Goal: Information Seeking & Learning: Learn about a topic

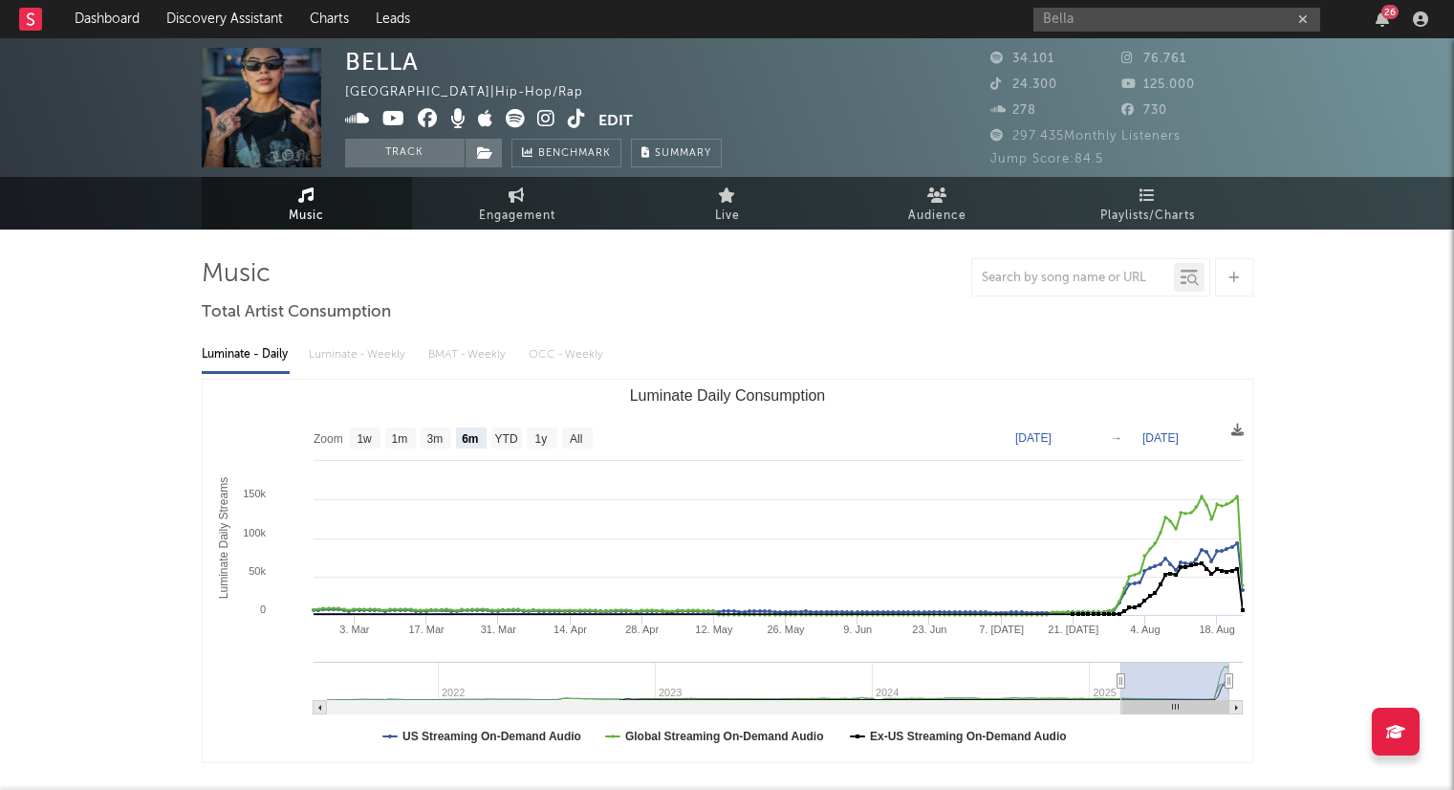
select select "6m"
click at [1300, 18] on icon "button" at bounding box center [1304, 19] width 10 height 12
click at [133, 16] on link "Dashboard" at bounding box center [107, 19] width 92 height 38
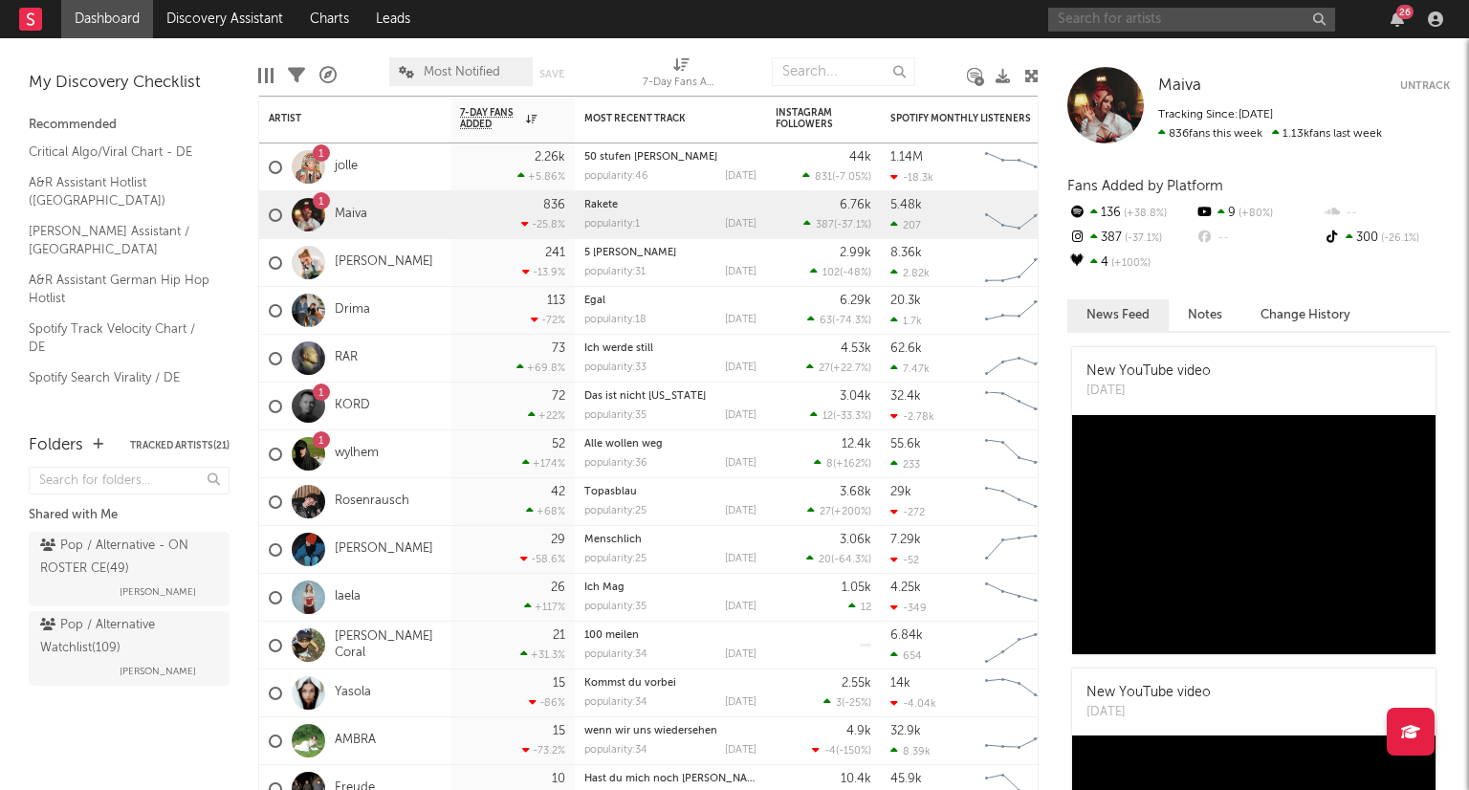
click at [1151, 23] on input "text" at bounding box center [1191, 20] width 287 height 24
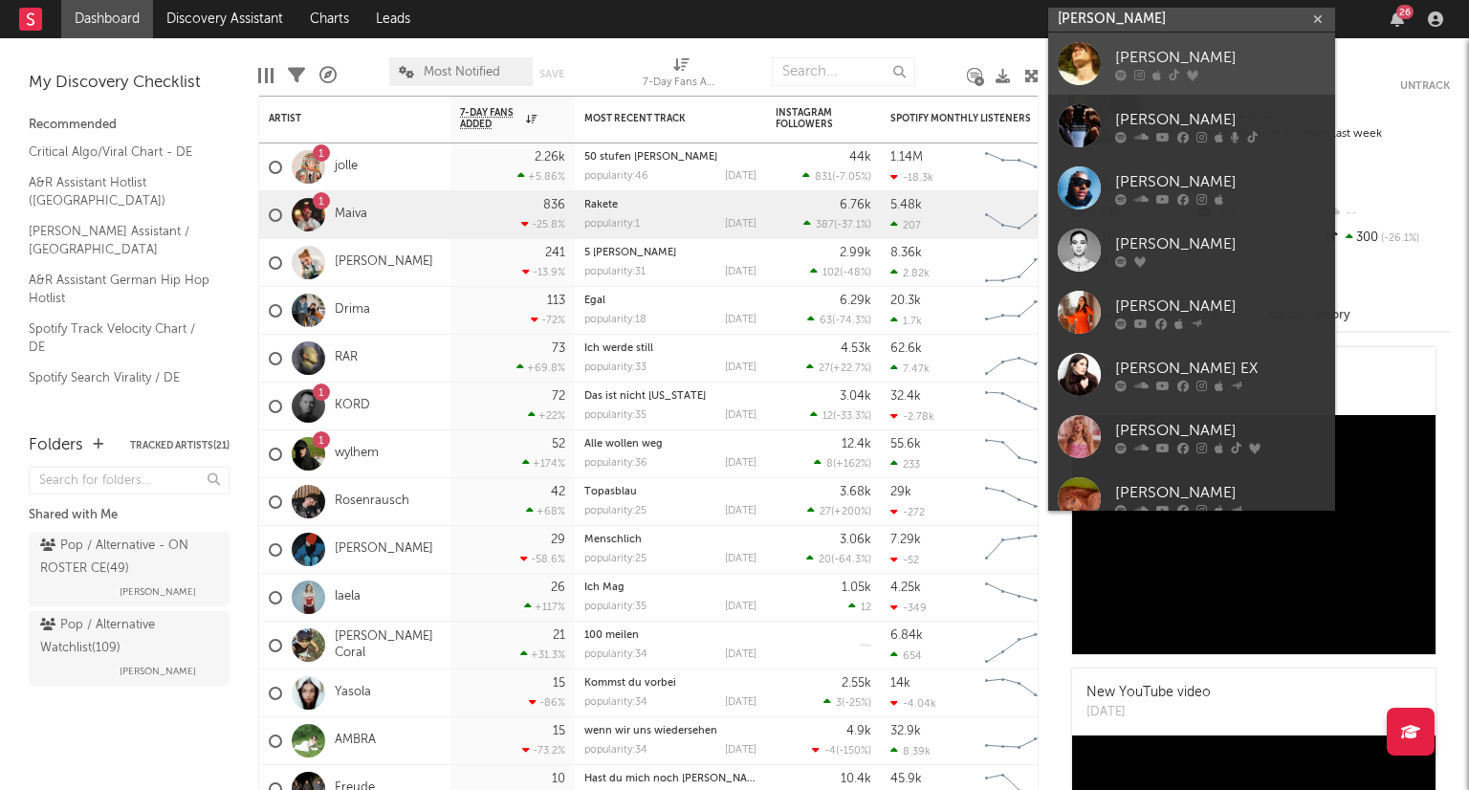
type input "[PERSON_NAME]"
click at [1168, 34] on link "[PERSON_NAME]" at bounding box center [1191, 64] width 287 height 62
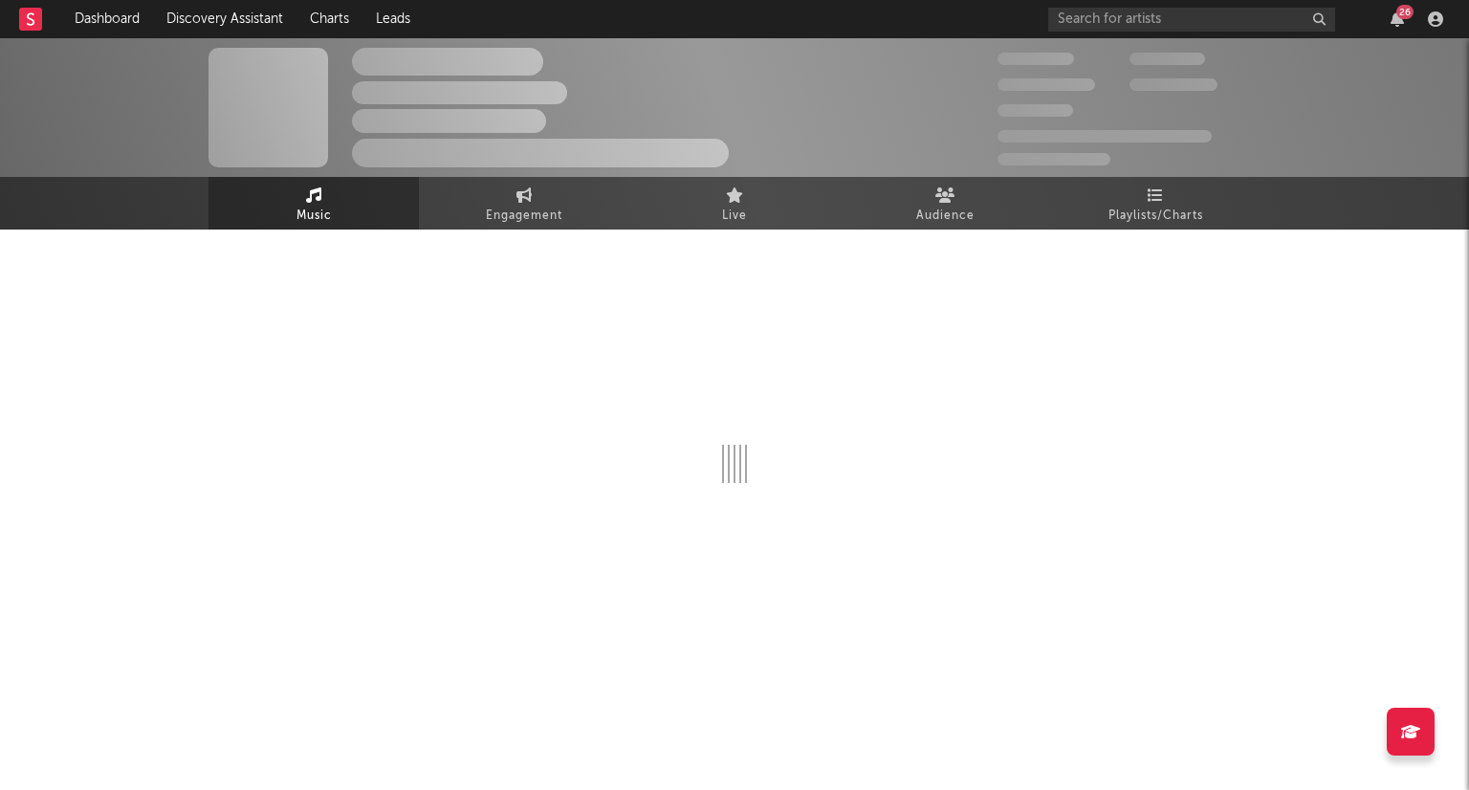
select select "1w"
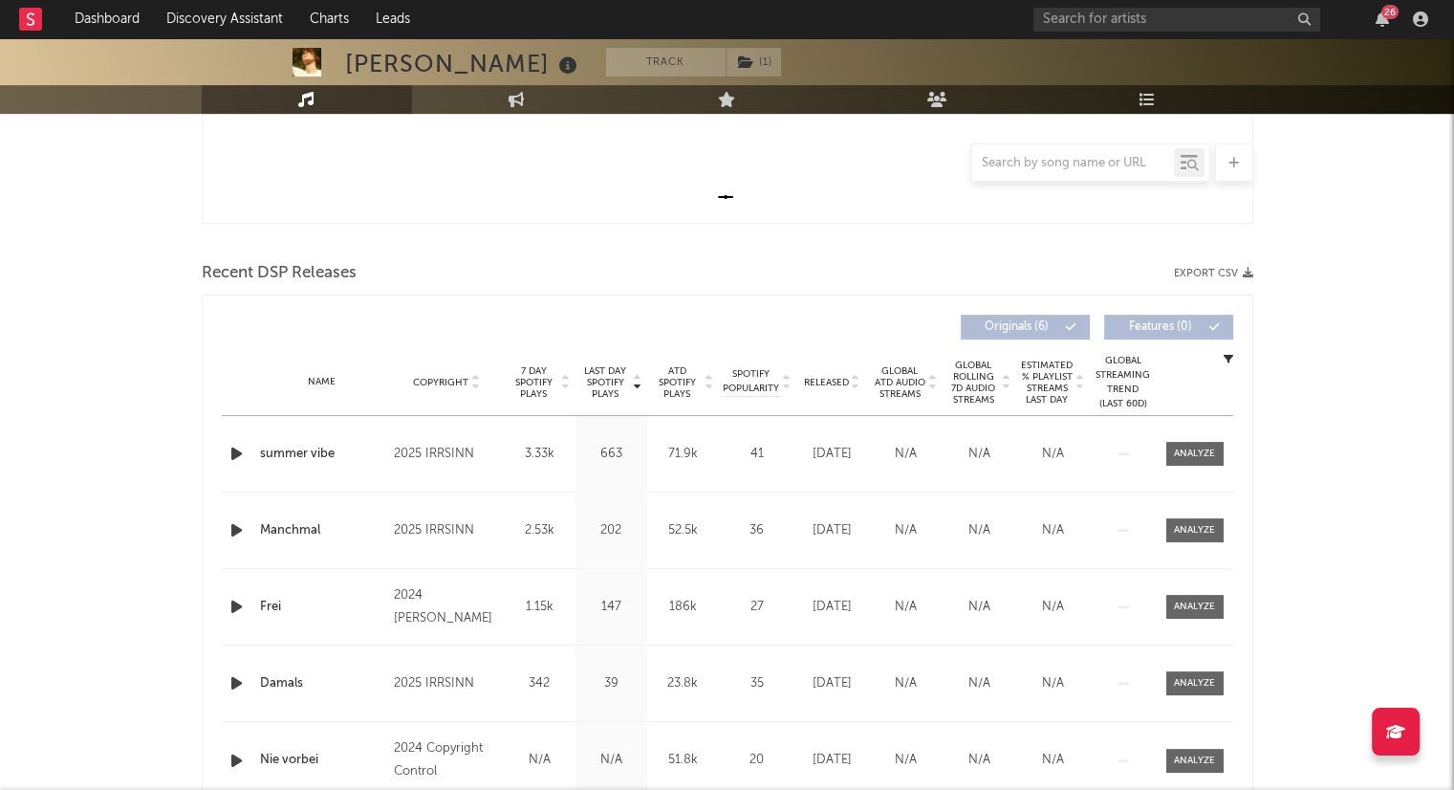
scroll to position [669, 0]
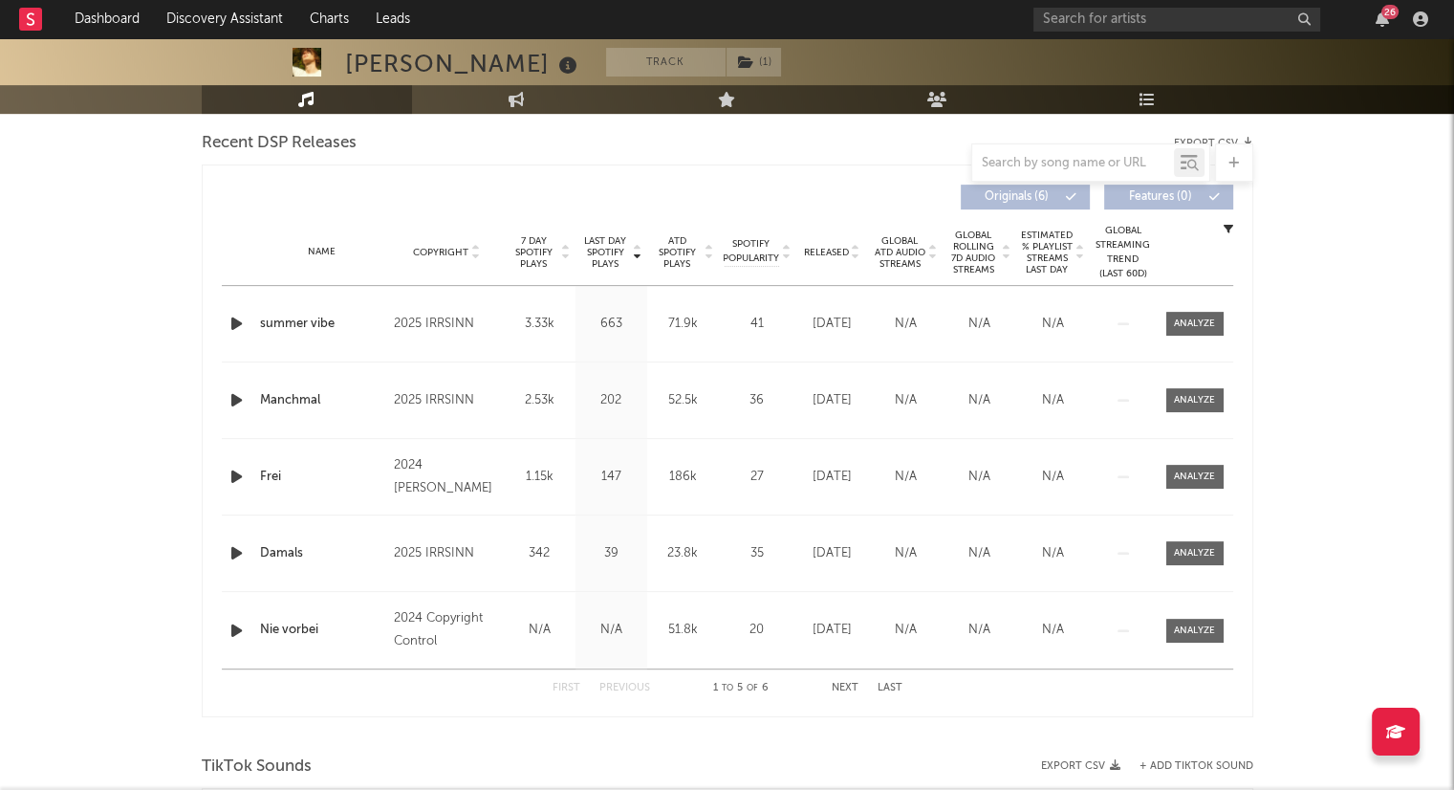
click at [856, 257] on icon at bounding box center [856, 256] width 10 height 8
click at [115, 9] on link "Dashboard" at bounding box center [107, 19] width 92 height 38
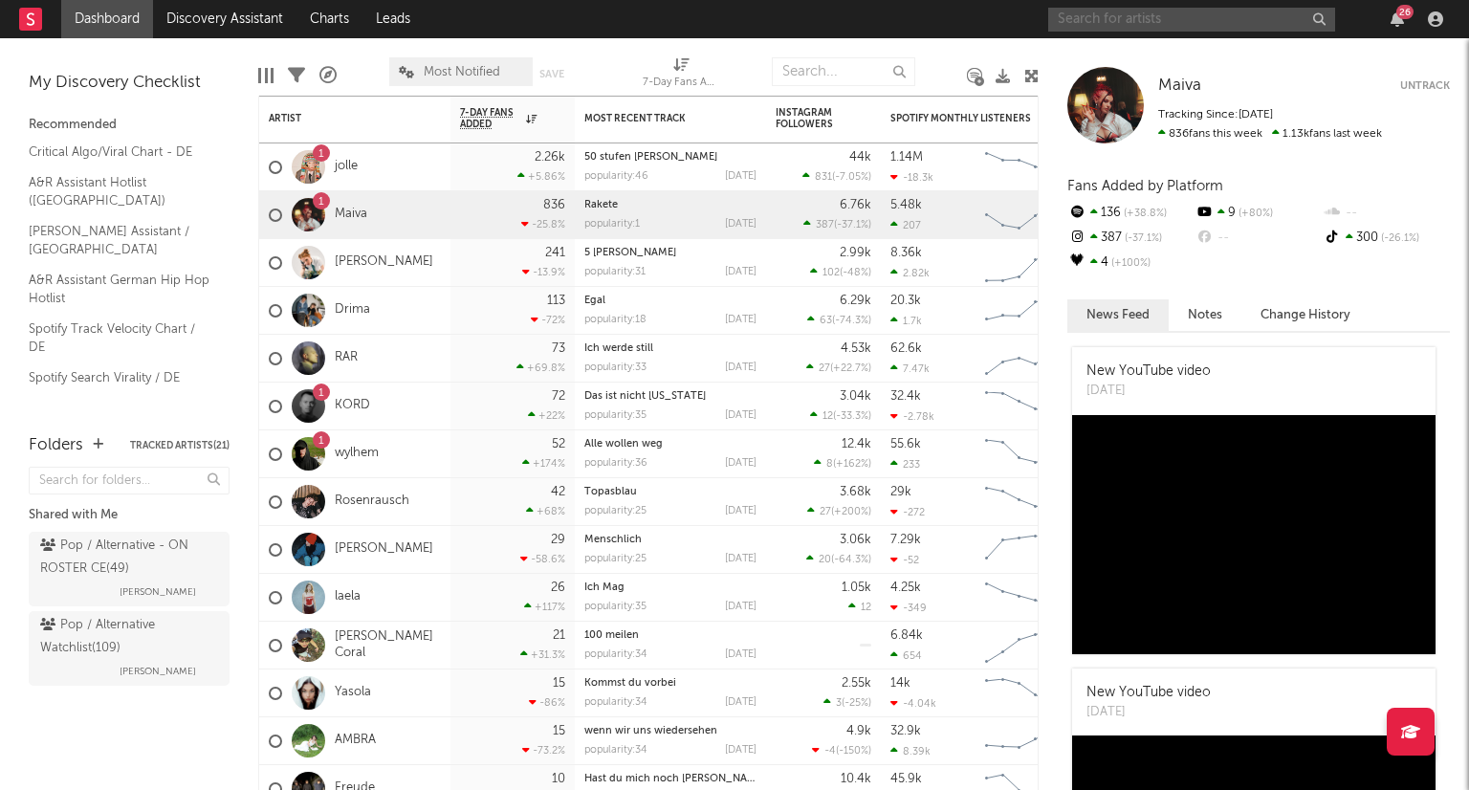
click at [1140, 26] on input "text" at bounding box center [1191, 20] width 287 height 24
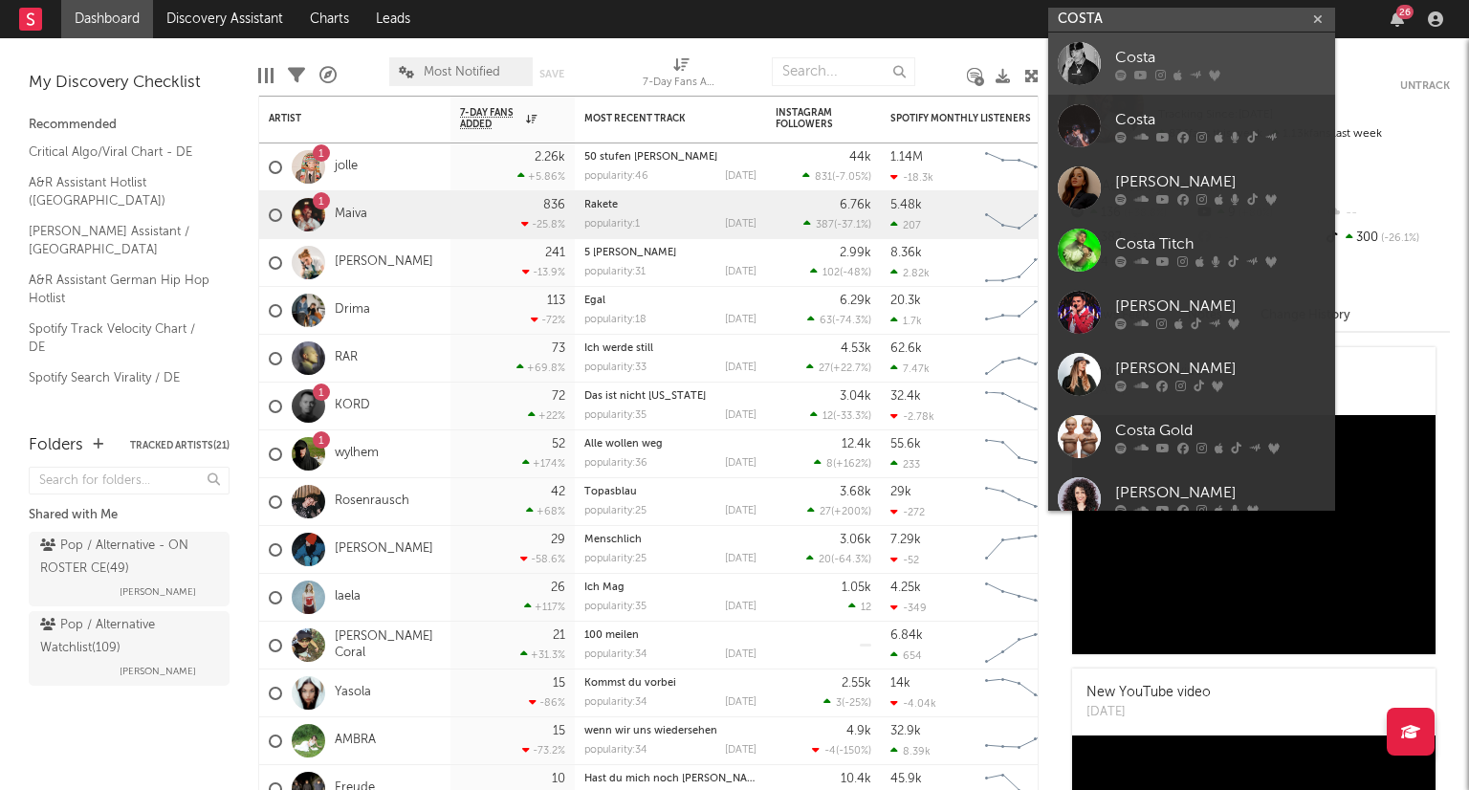
type input "COSTA"
click at [1255, 62] on div "Costa" at bounding box center [1220, 57] width 210 height 23
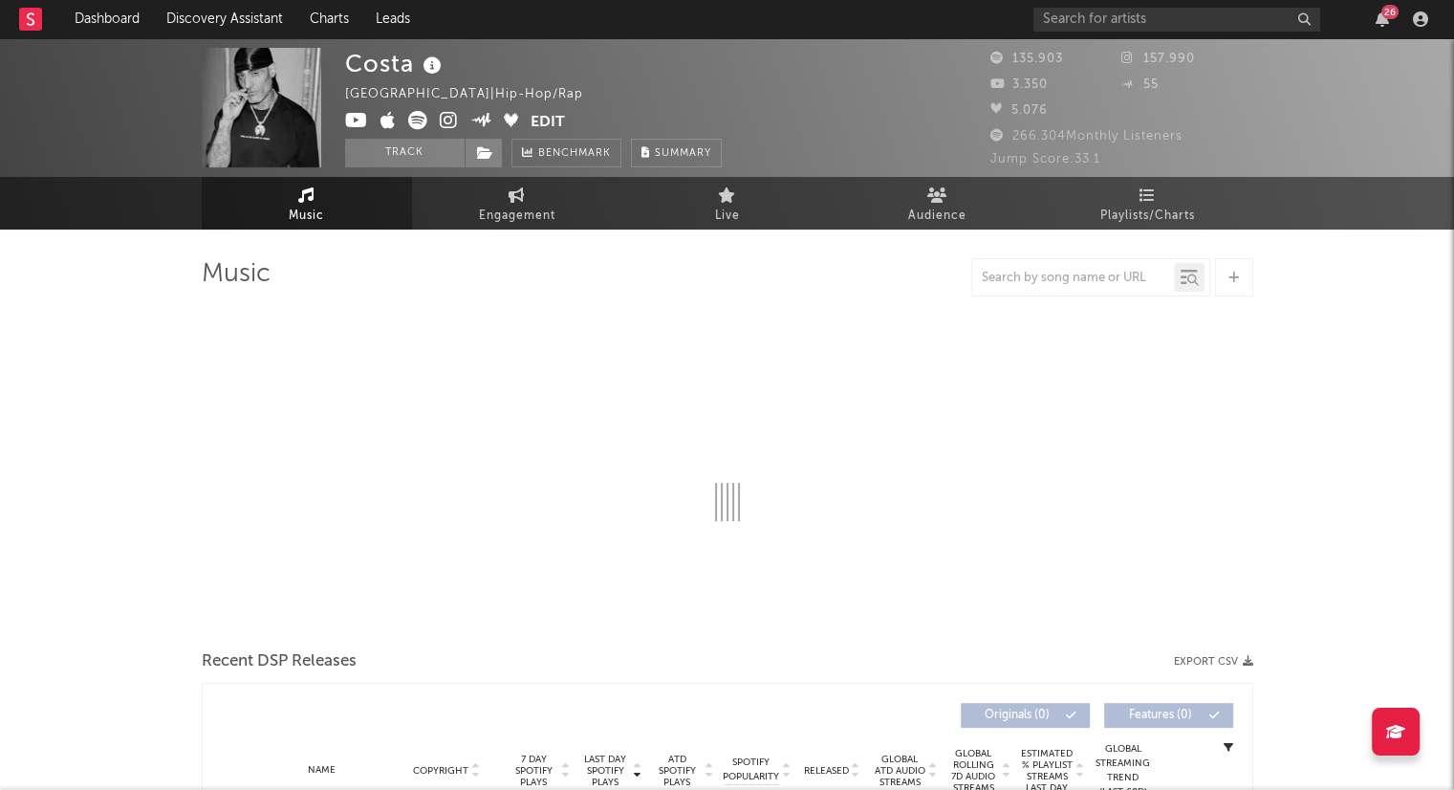
select select "6m"
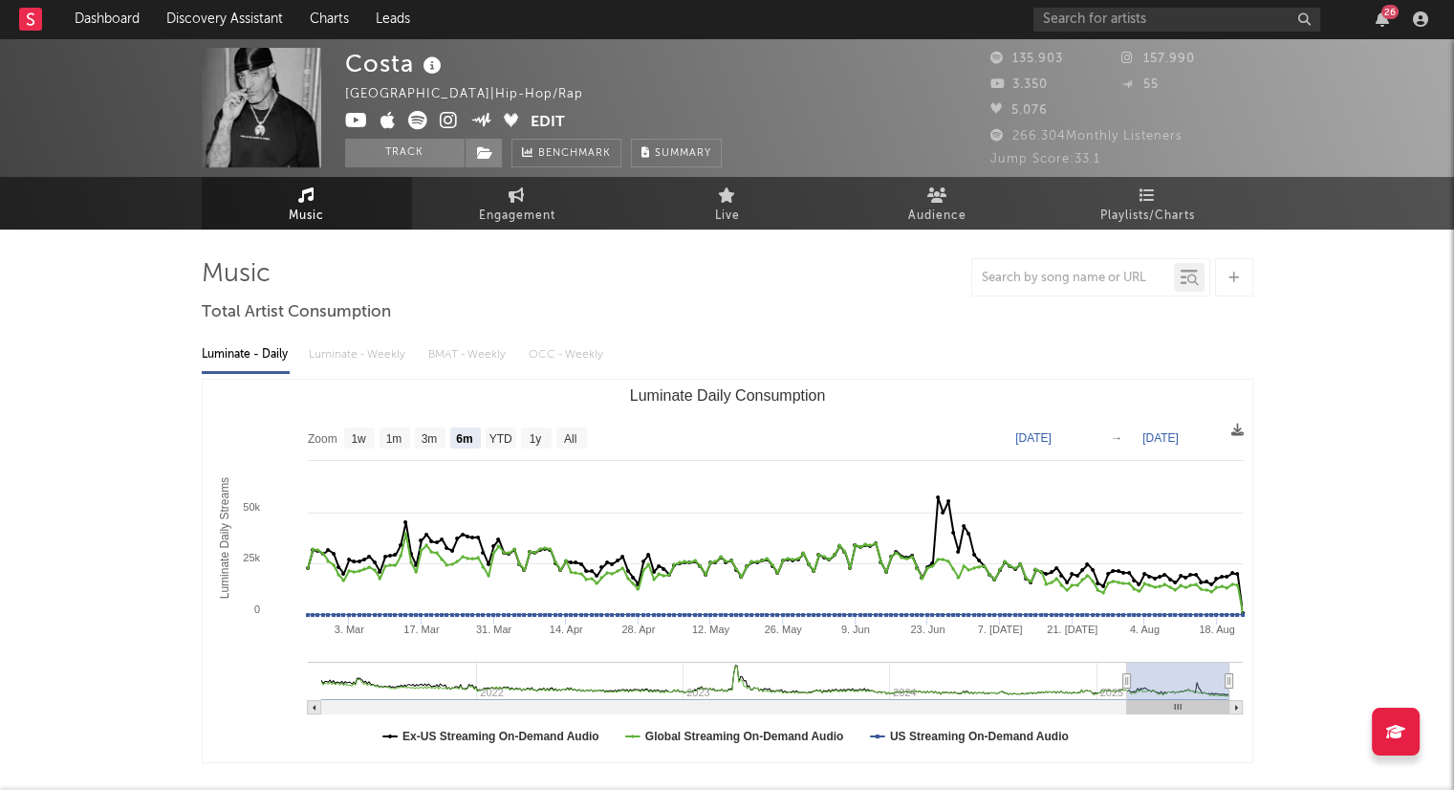
select select "6m"
click at [1100, 23] on input "text" at bounding box center [1177, 20] width 287 height 24
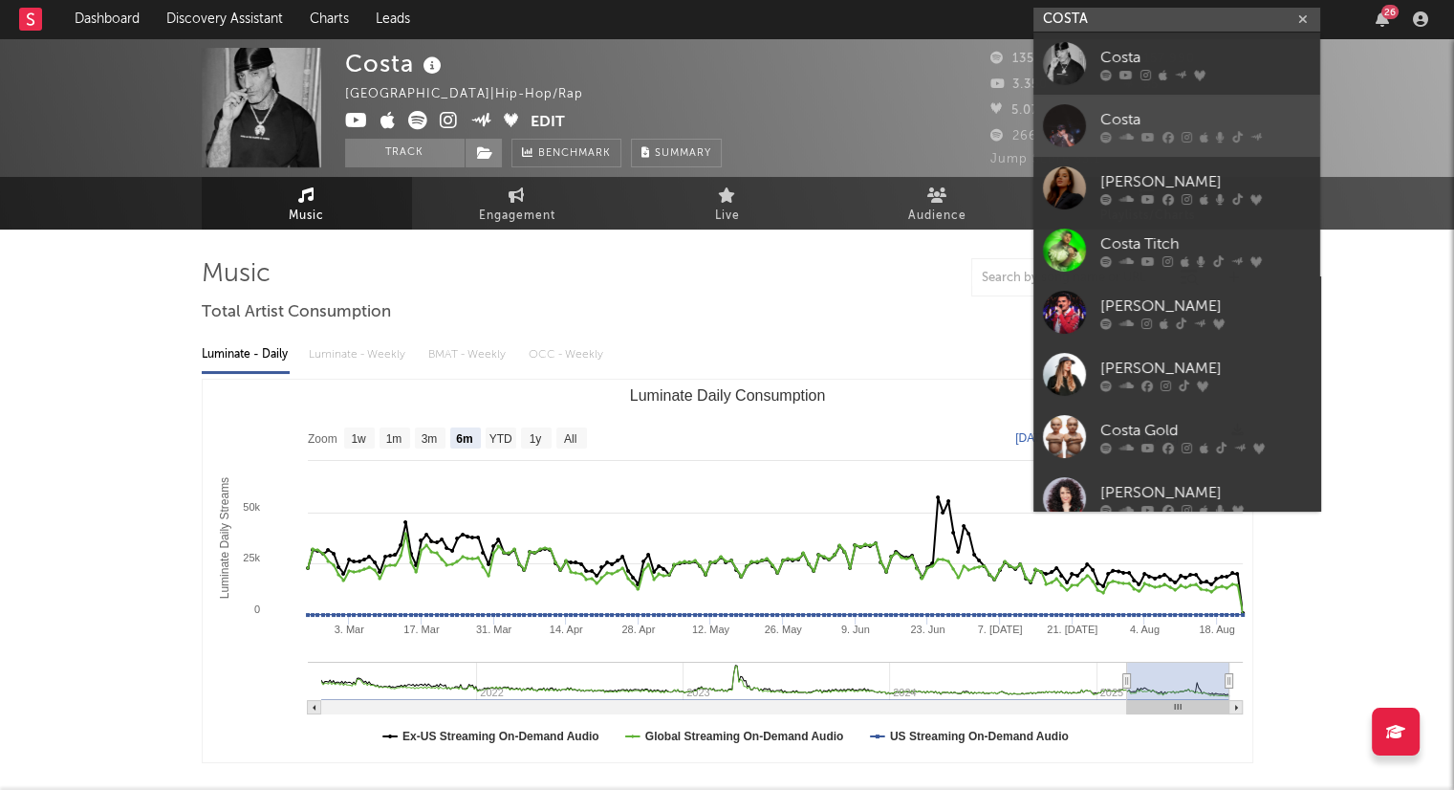
type input "COSTA"
click at [1196, 125] on div "Costa" at bounding box center [1206, 119] width 210 height 23
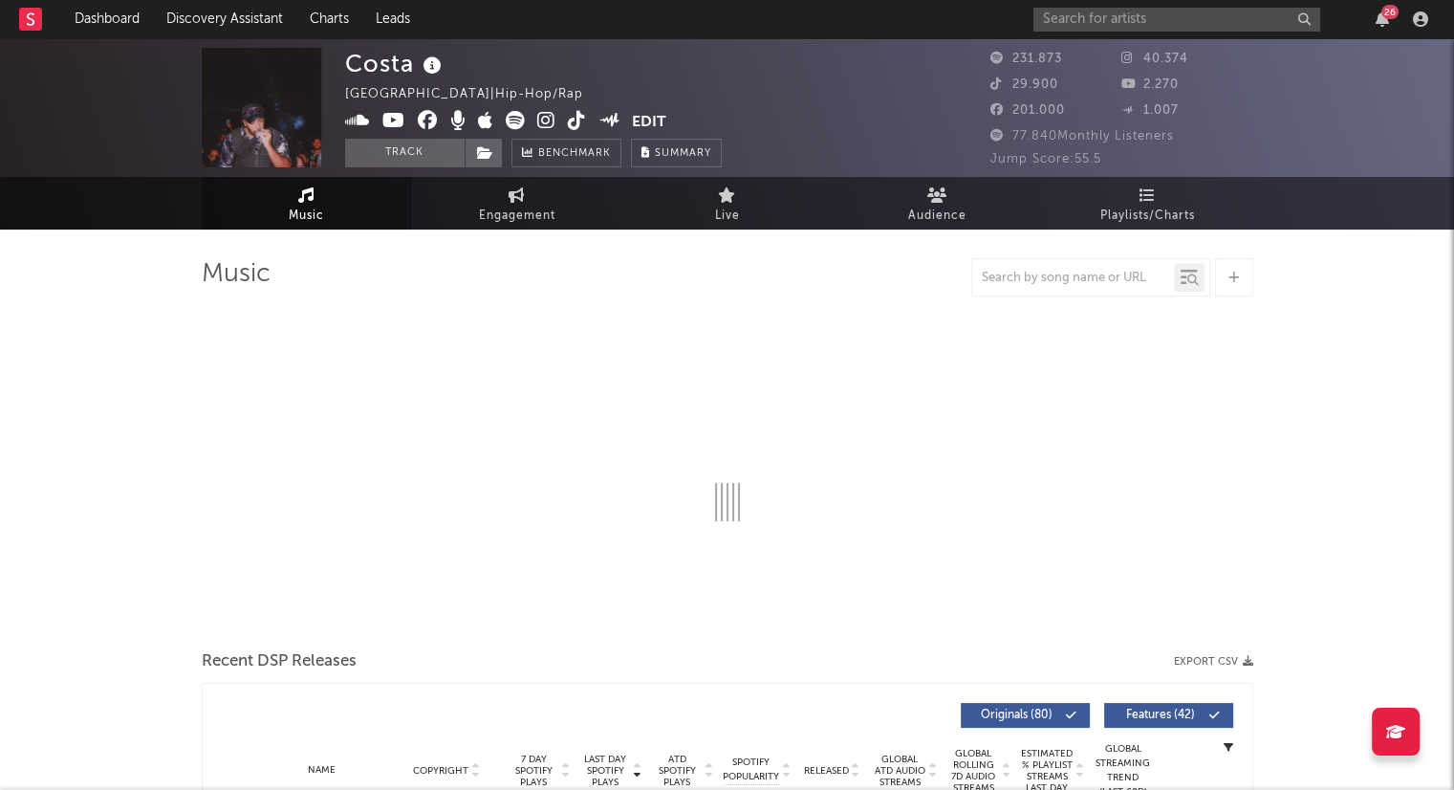
select select "6m"
